Goal: Task Accomplishment & Management: Complete application form

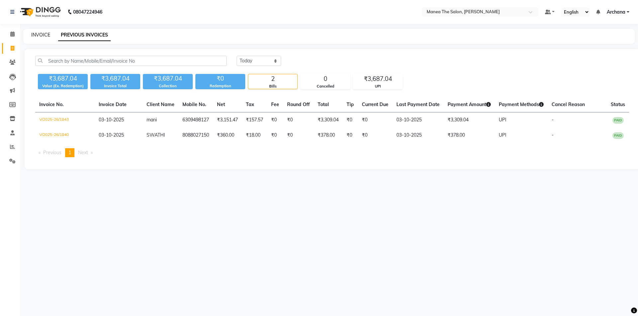
click at [38, 33] on link "INVOICE" at bounding box center [40, 35] width 19 height 6
select select "service"
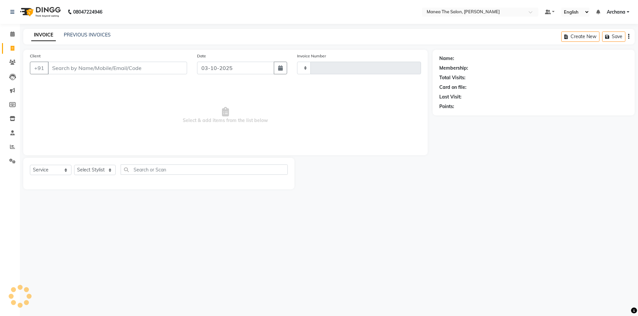
type input "1844"
select select "6846"
click at [106, 69] on input "Client" at bounding box center [117, 68] width 139 height 13
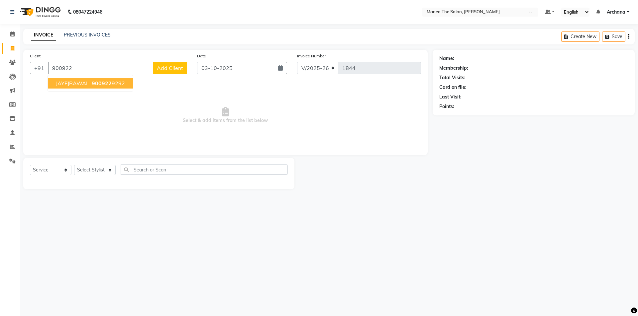
click at [110, 83] on span "900922" at bounding box center [102, 83] width 20 height 7
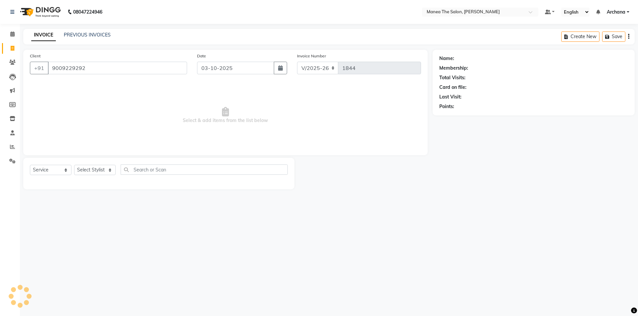
type input "9009229292"
select select "1: Object"
click at [108, 169] on select "Select Stylist [PERSON_NAME] My Mane'a. [PERSON_NAME] [PERSON_NAME] [PERSON_NAM…" at bounding box center [95, 170] width 42 height 10
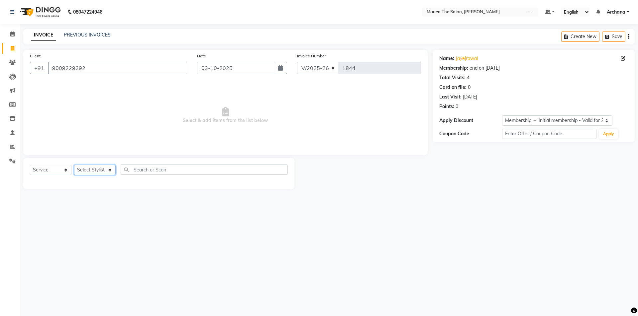
select select "74503"
click at [74, 165] on select "Select Stylist [PERSON_NAME] My Mane'a. [PERSON_NAME] [PERSON_NAME] [PERSON_NAM…" at bounding box center [95, 170] width 42 height 10
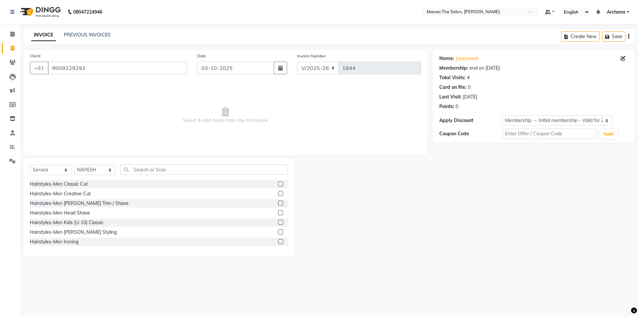
click at [278, 184] on label at bounding box center [280, 184] width 5 height 5
click at [278, 184] on input "checkbox" at bounding box center [280, 184] width 4 height 4
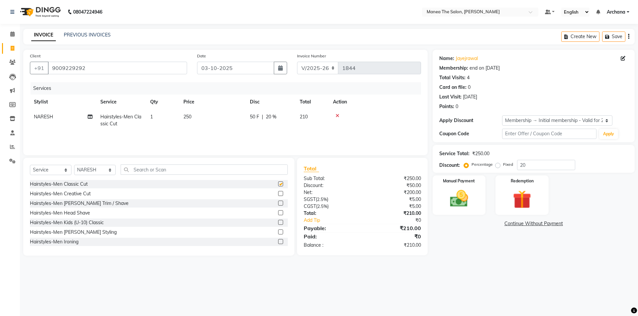
checkbox input "false"
click at [278, 203] on label at bounding box center [280, 203] width 5 height 5
click at [278, 203] on input "checkbox" at bounding box center [280, 204] width 4 height 4
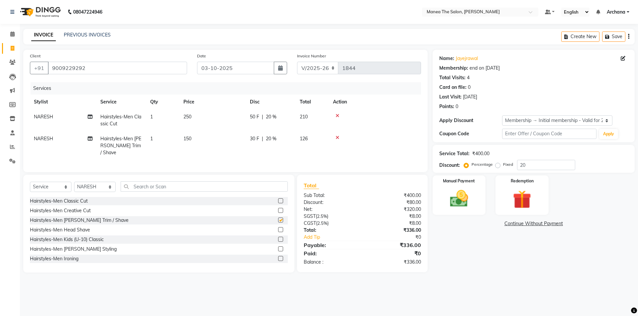
checkbox input "false"
click at [255, 187] on input "text" at bounding box center [204, 187] width 167 height 10
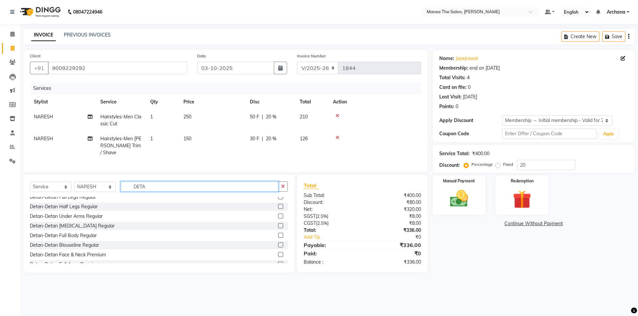
scroll to position [33, 0]
type input "DETA"
click at [278, 252] on label at bounding box center [280, 254] width 5 height 5
click at [278, 253] on input "checkbox" at bounding box center [280, 255] width 4 height 4
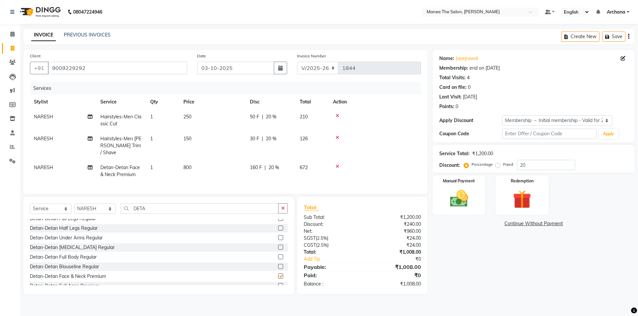
checkbox input "false"
click at [559, 120] on select "Select Membership → Initial membership - Valid for 2 yrs" at bounding box center [557, 121] width 110 height 10
select select "0:"
click at [502, 116] on select "Select Membership → Initial membership - Valid for 2 yrs" at bounding box center [557, 121] width 110 height 10
type input "0"
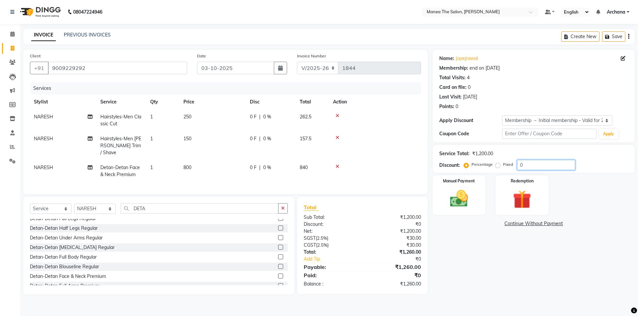
click at [528, 164] on input "0" at bounding box center [546, 165] width 58 height 10
type input "8"
type input "10"
click at [461, 197] on img at bounding box center [458, 199] width 31 height 22
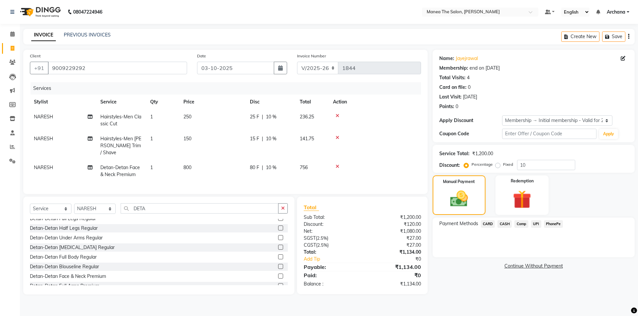
click at [536, 223] on span "UPI" at bounding box center [536, 225] width 10 height 8
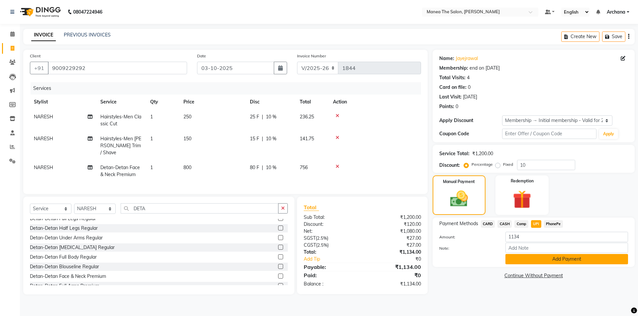
click at [561, 259] on button "Add Payment" at bounding box center [566, 259] width 123 height 10
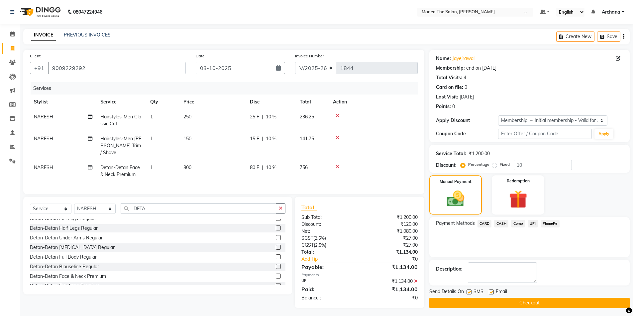
click at [527, 304] on button "Checkout" at bounding box center [529, 303] width 200 height 10
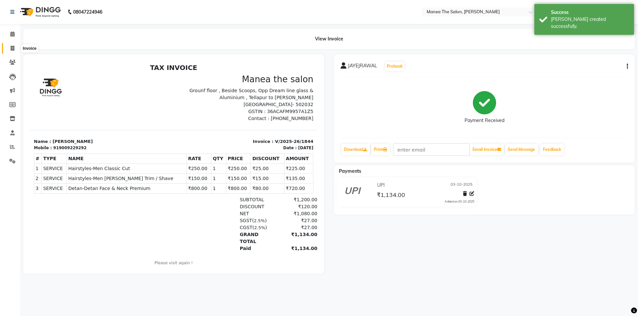
click at [12, 46] on icon at bounding box center [13, 48] width 4 height 5
select select "service"
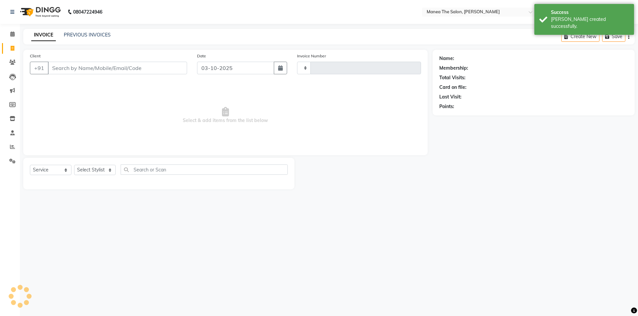
type input "1845"
select select "6846"
click at [74, 36] on link "PREVIOUS INVOICES" at bounding box center [87, 35] width 47 height 6
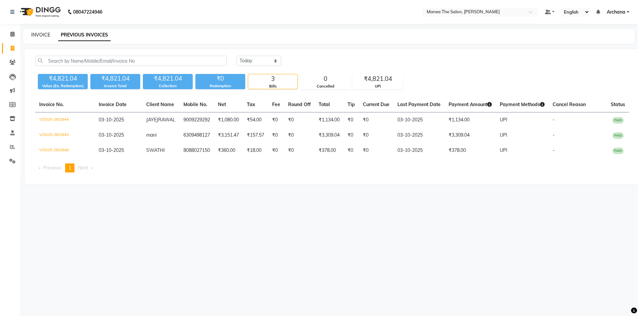
click at [40, 35] on link "INVOICE" at bounding box center [40, 35] width 19 height 6
select select "service"
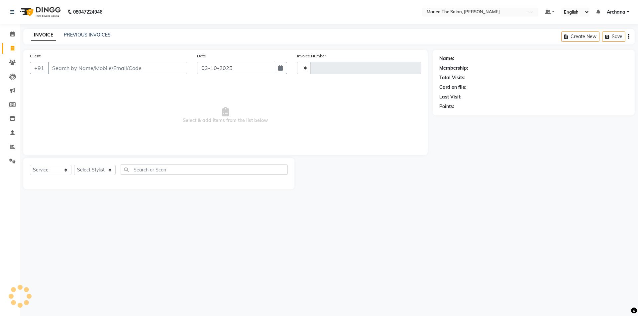
type input "1845"
select select "6846"
